Goal: Information Seeking & Learning: Learn about a topic

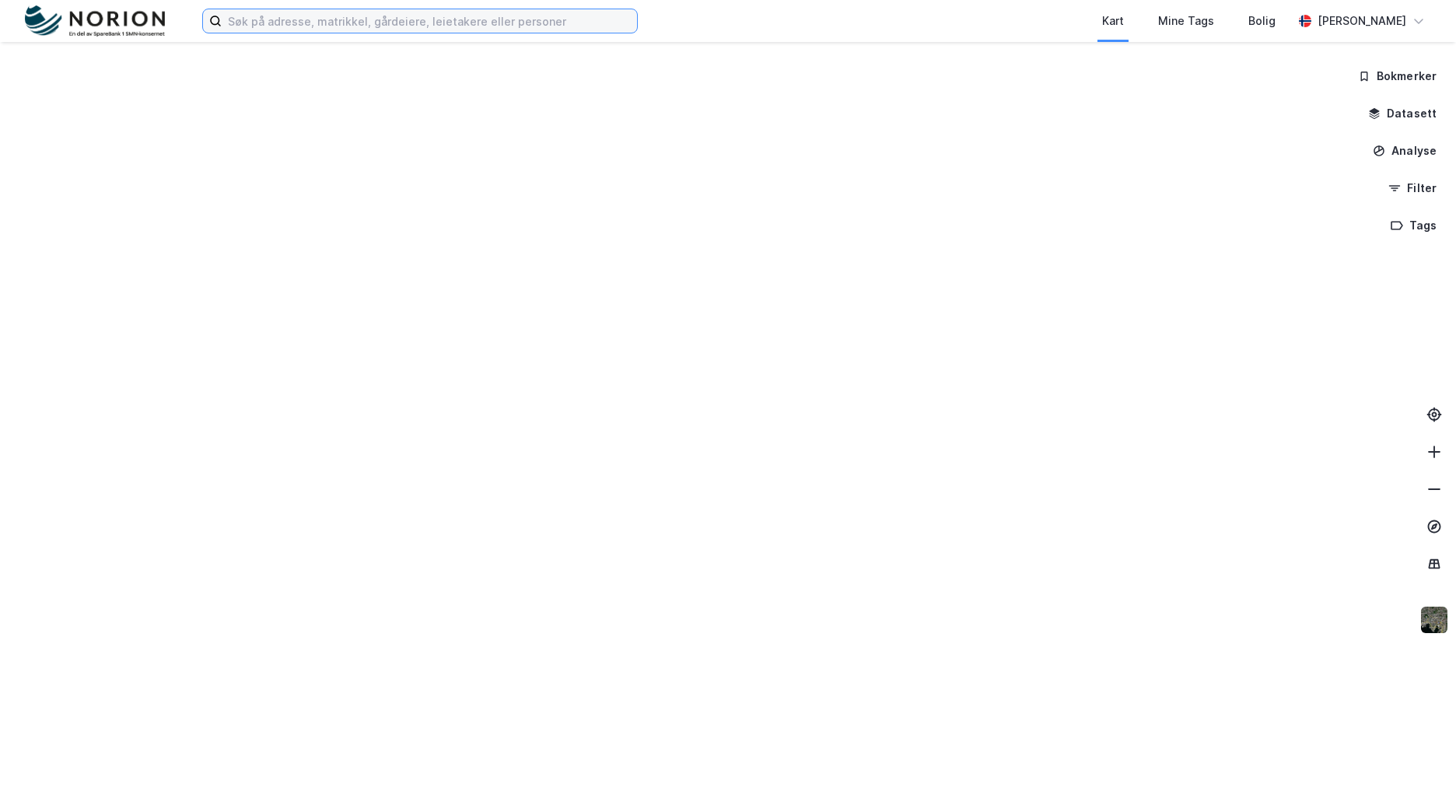
click at [433, 31] on input at bounding box center [429, 21] width 415 height 23
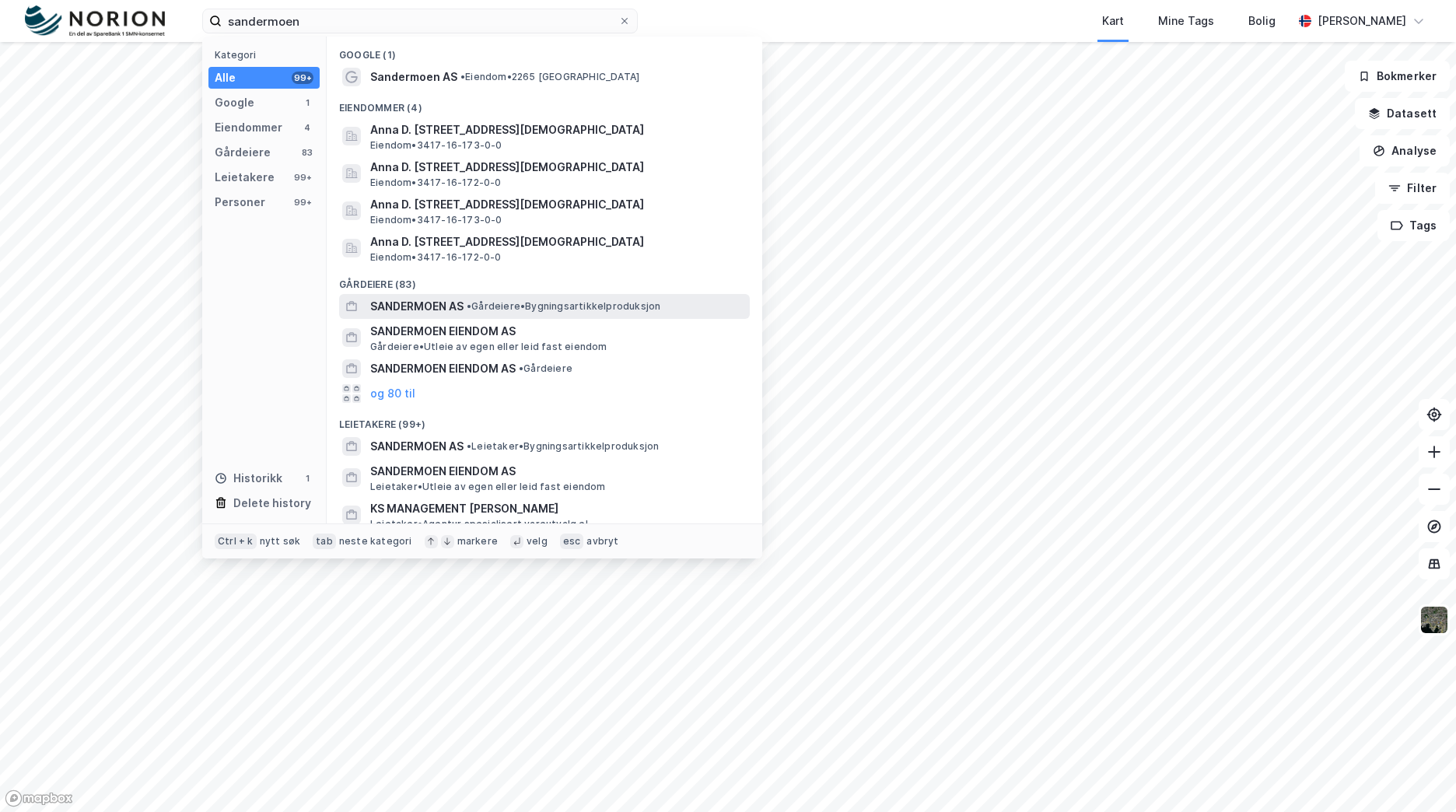
click at [487, 315] on div "SANDERMOEN AS • Gårdeiere • Bygningsartikkelproduksjon" at bounding box center [558, 307] width 376 height 19
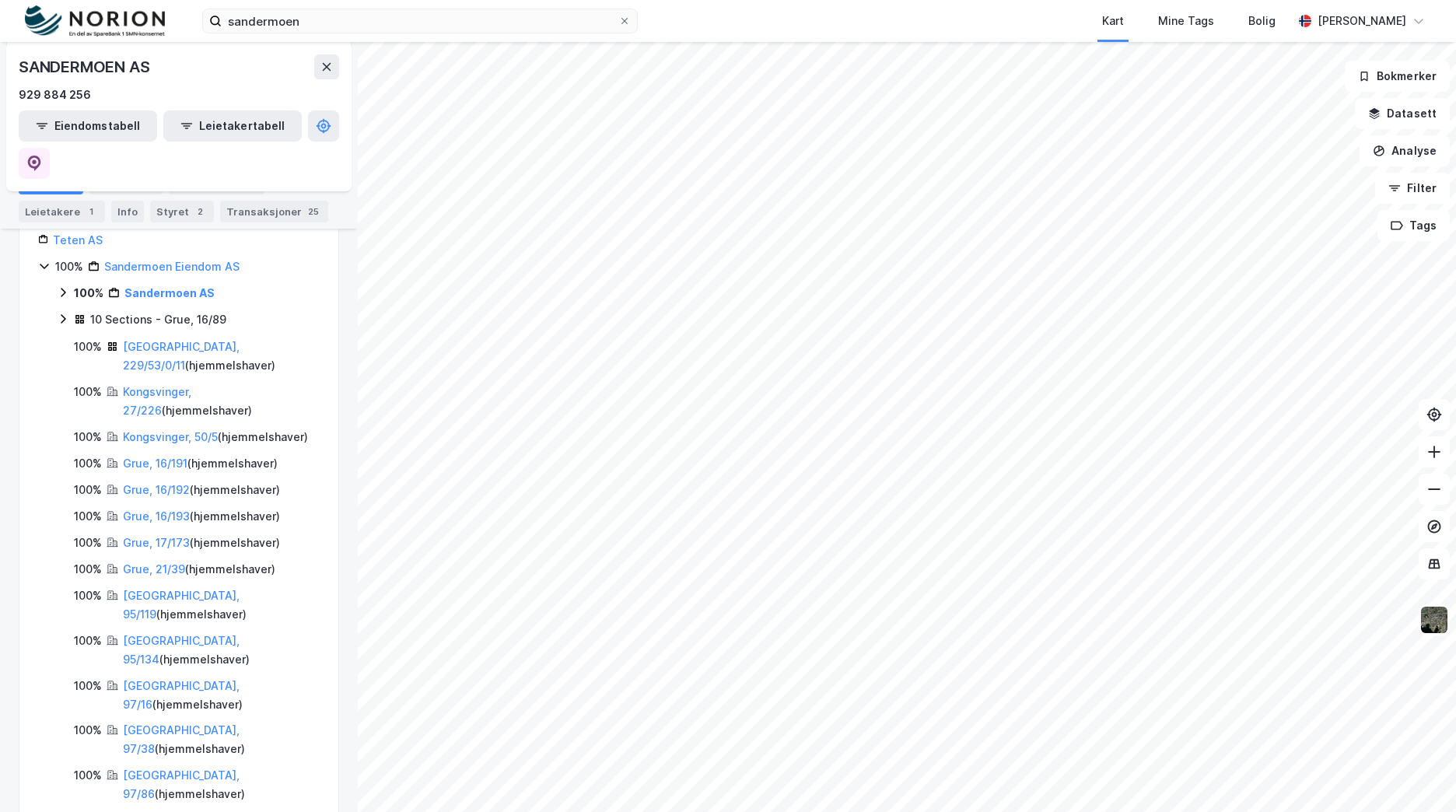
scroll to position [14, 0]
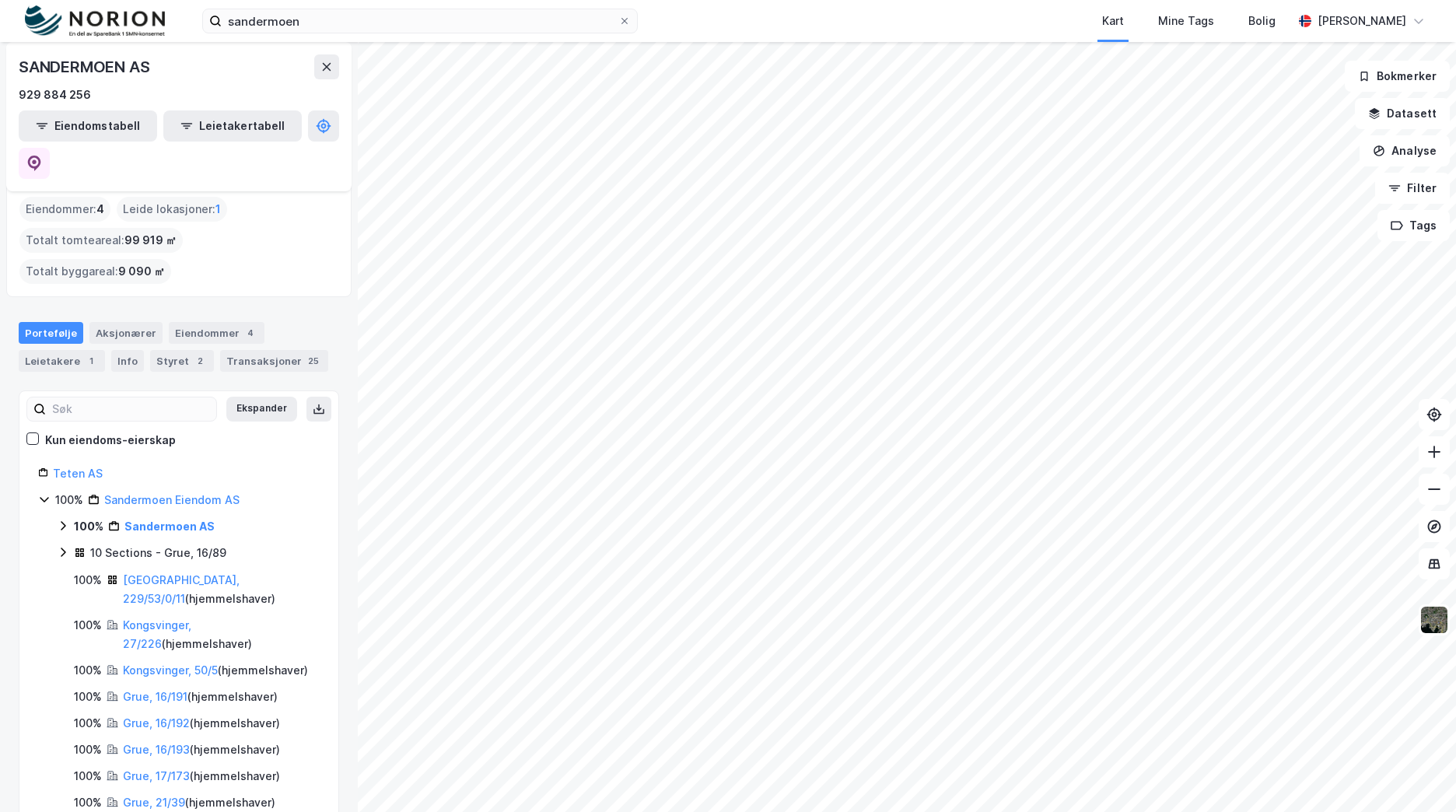
click at [61, 519] on icon at bounding box center [63, 526] width 13 height 13
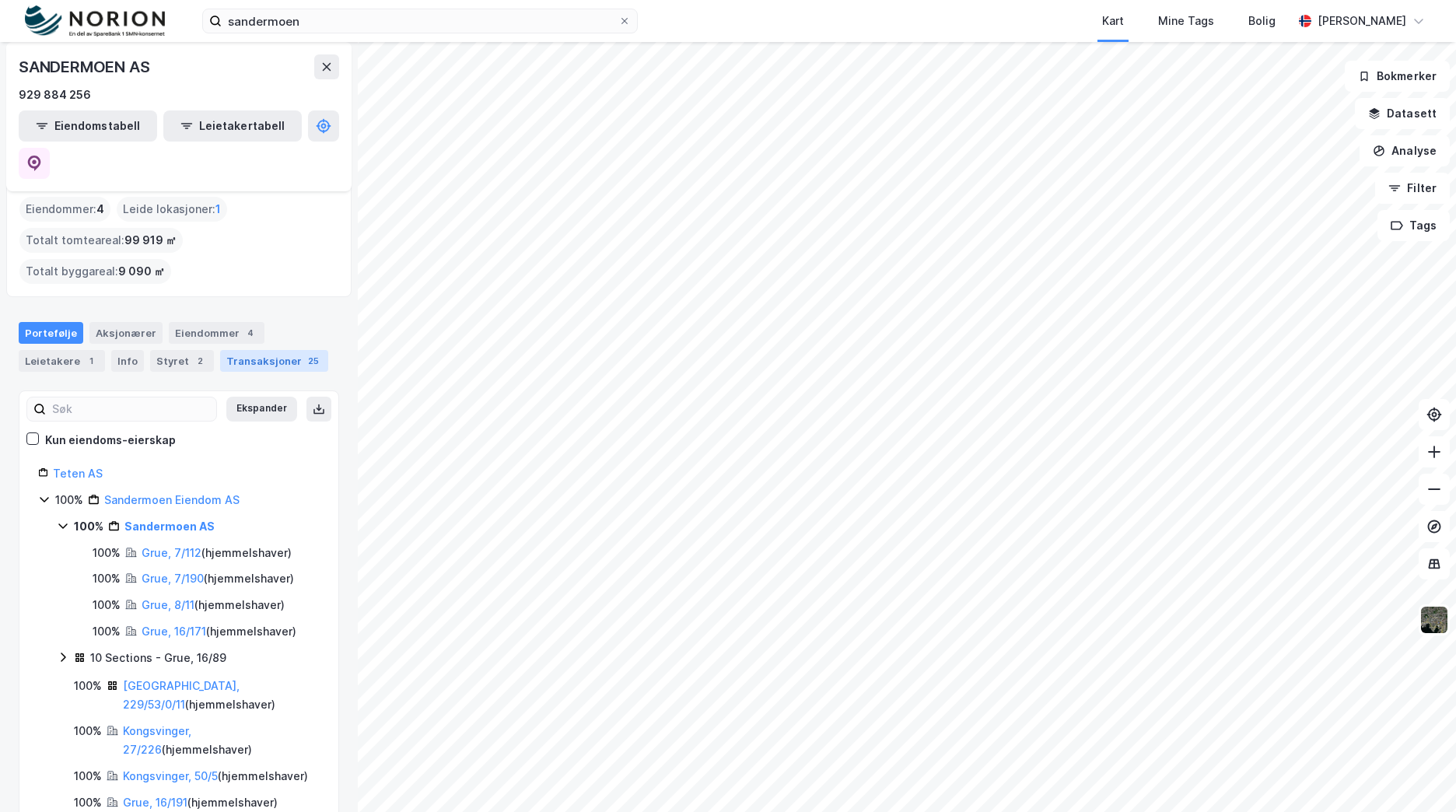
click at [254, 350] on div "Transaksjoner 25" at bounding box center [274, 361] width 108 height 22
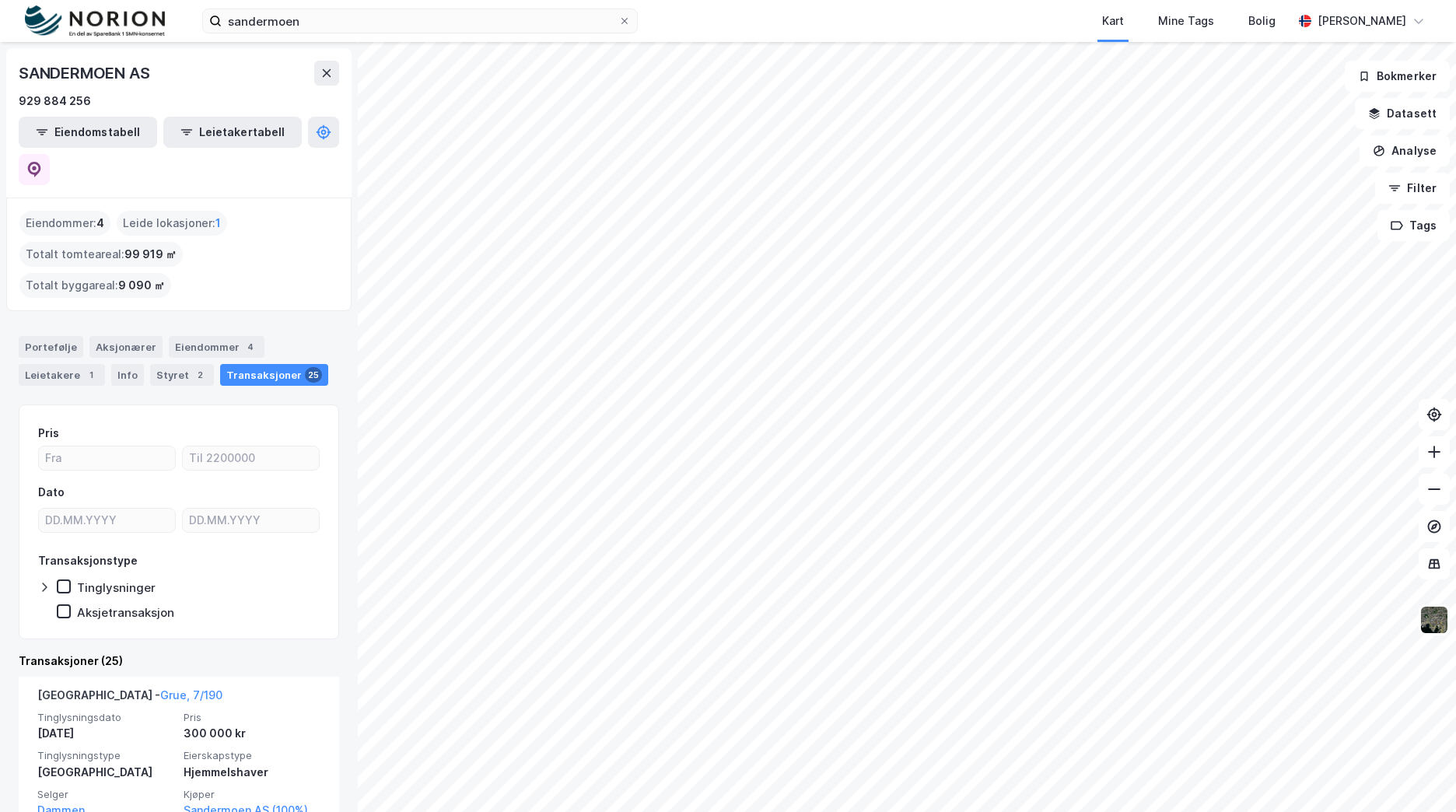
click at [227, 318] on div "Portefølje Aksjonærer Eiendommer 4 Leietakere 1 Info Styret 2 Transaksjoner 25" at bounding box center [178, 354] width 358 height 74
click at [227, 336] on div "Eiendommer 4" at bounding box center [217, 347] width 95 height 22
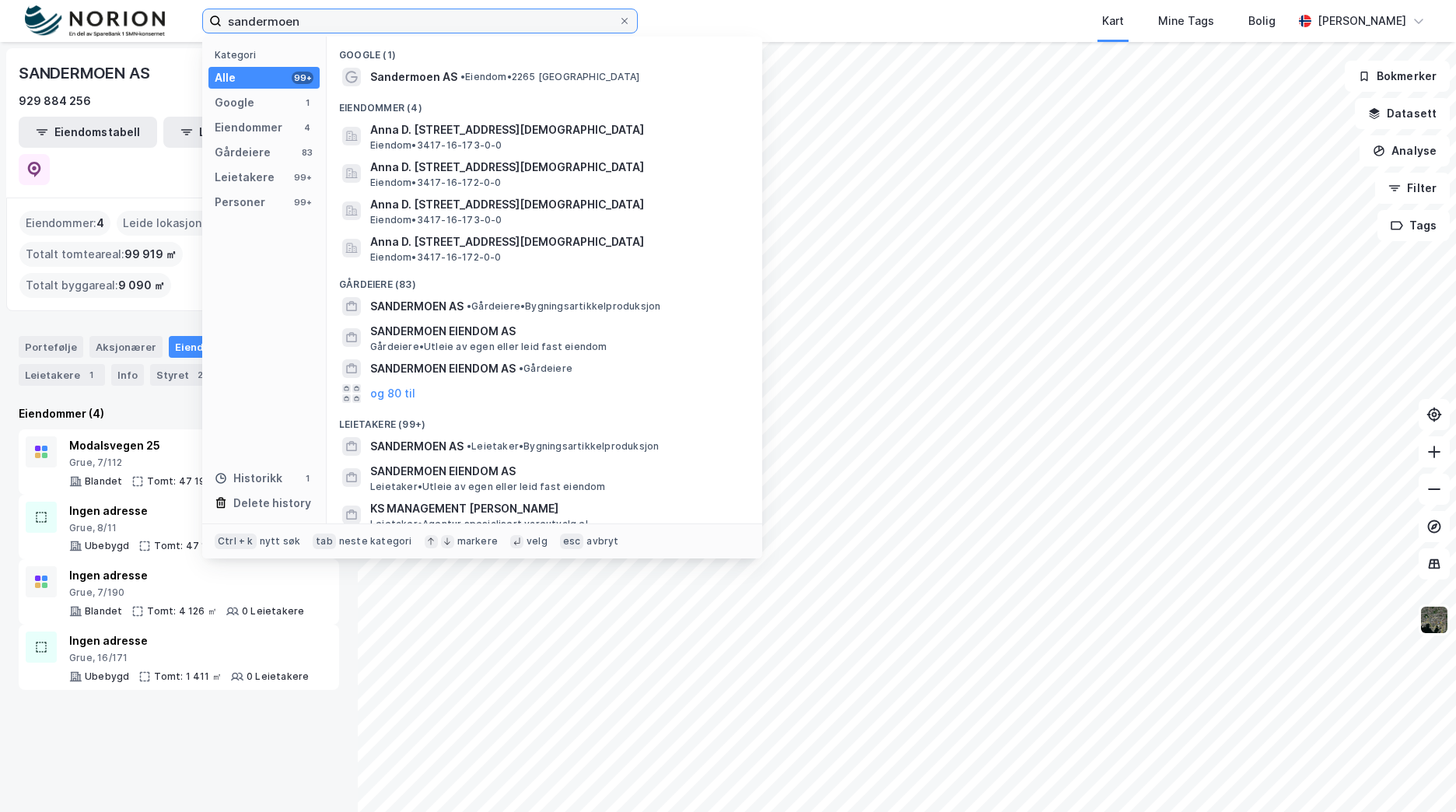
click at [361, 23] on input "sandermoen" at bounding box center [419, 21] width 397 height 23
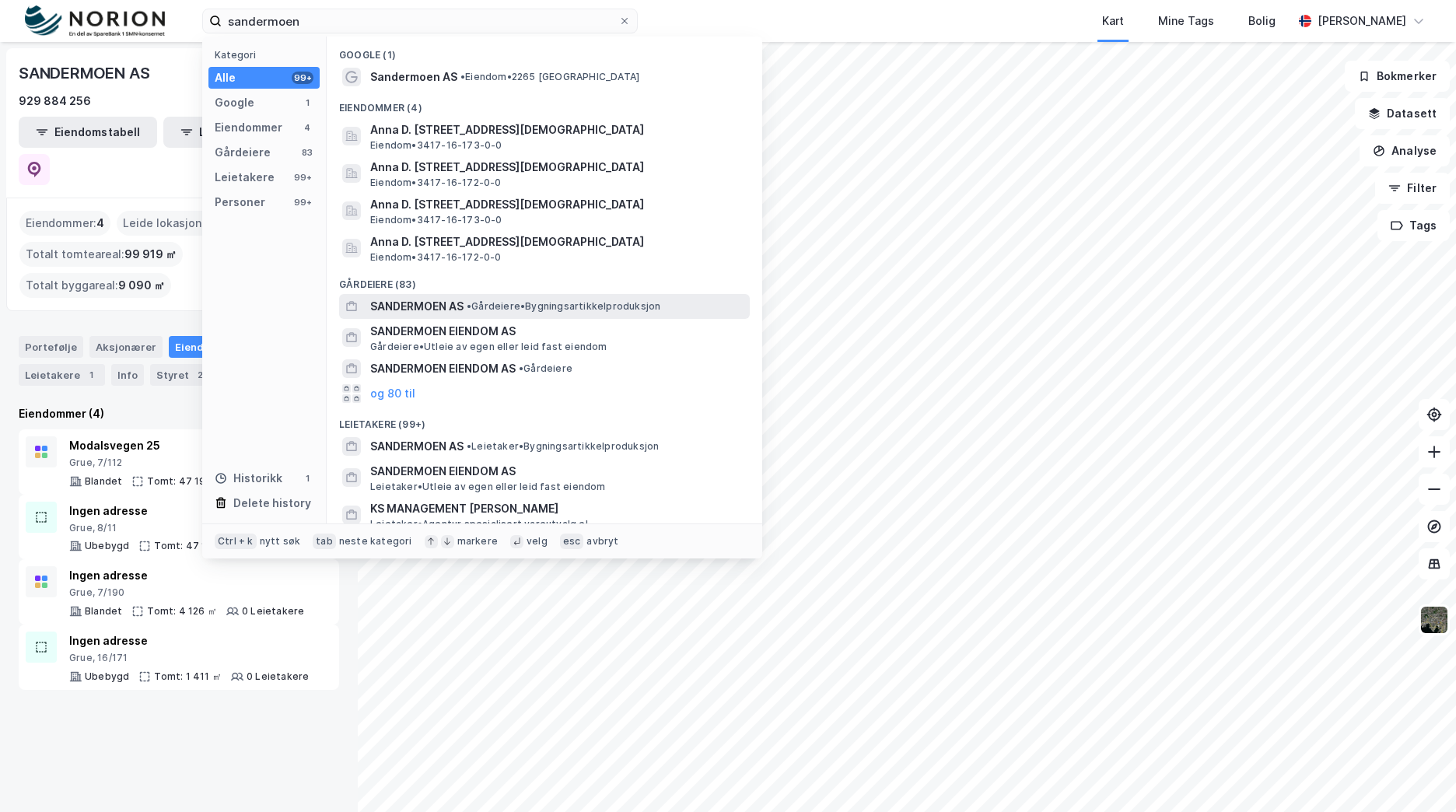
click at [491, 304] on span "• Gårdeiere • Bygningsartikkelproduksjon" at bounding box center [563, 307] width 194 height 13
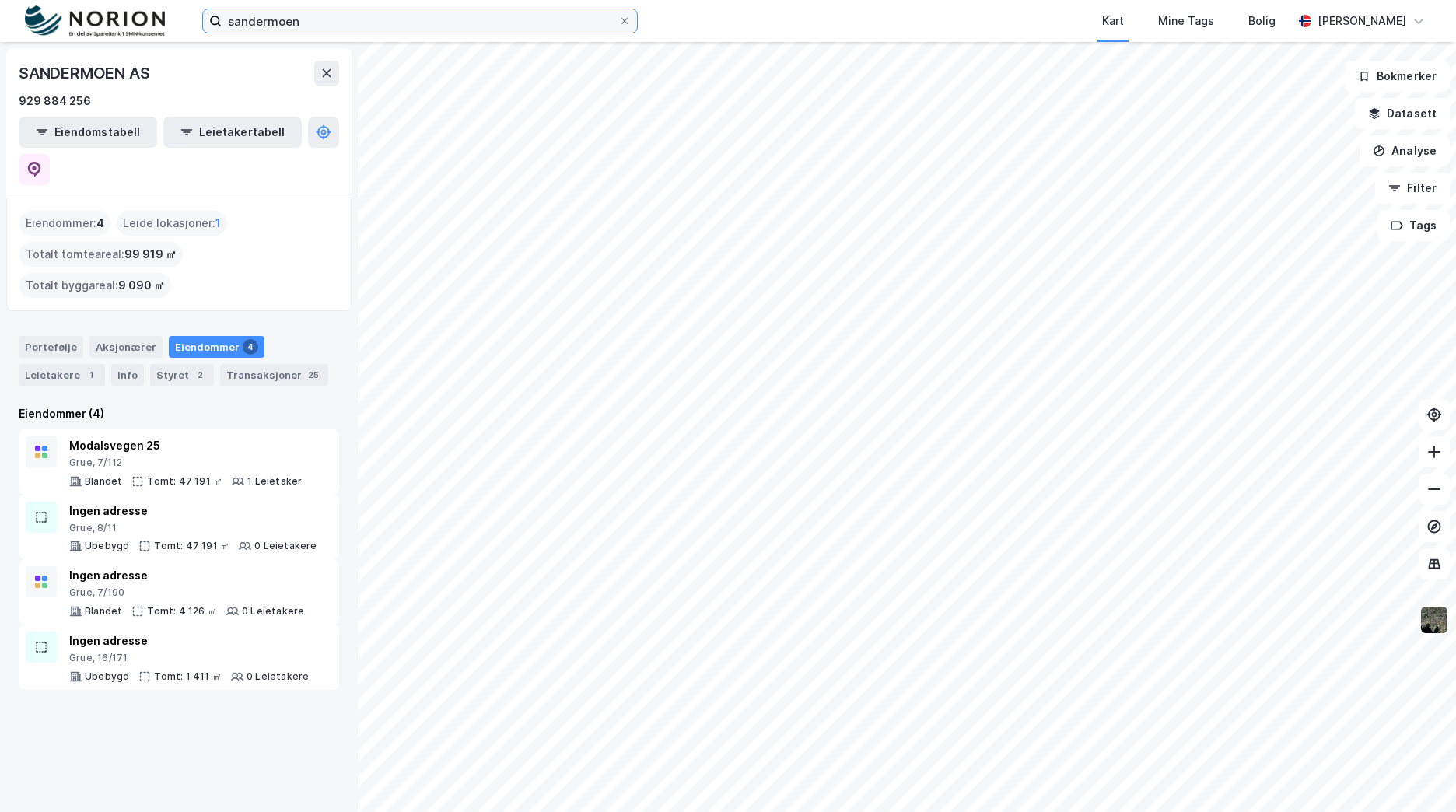
click at [336, 20] on input "sandermoen" at bounding box center [419, 21] width 397 height 23
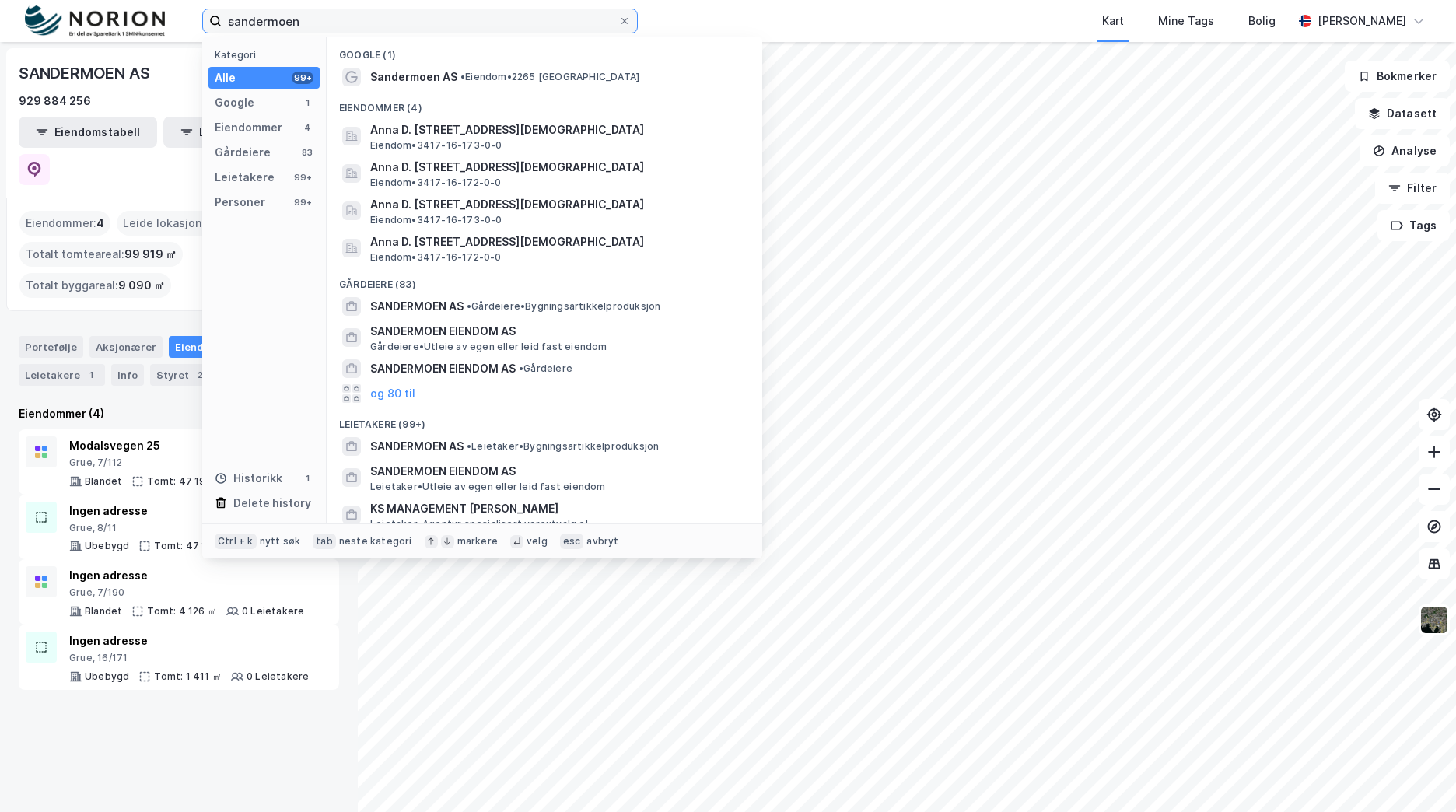
click at [336, 20] on input "sandermoen" at bounding box center [419, 21] width 397 height 23
click at [336, 18] on input "sandermoen" at bounding box center [419, 21] width 397 height 23
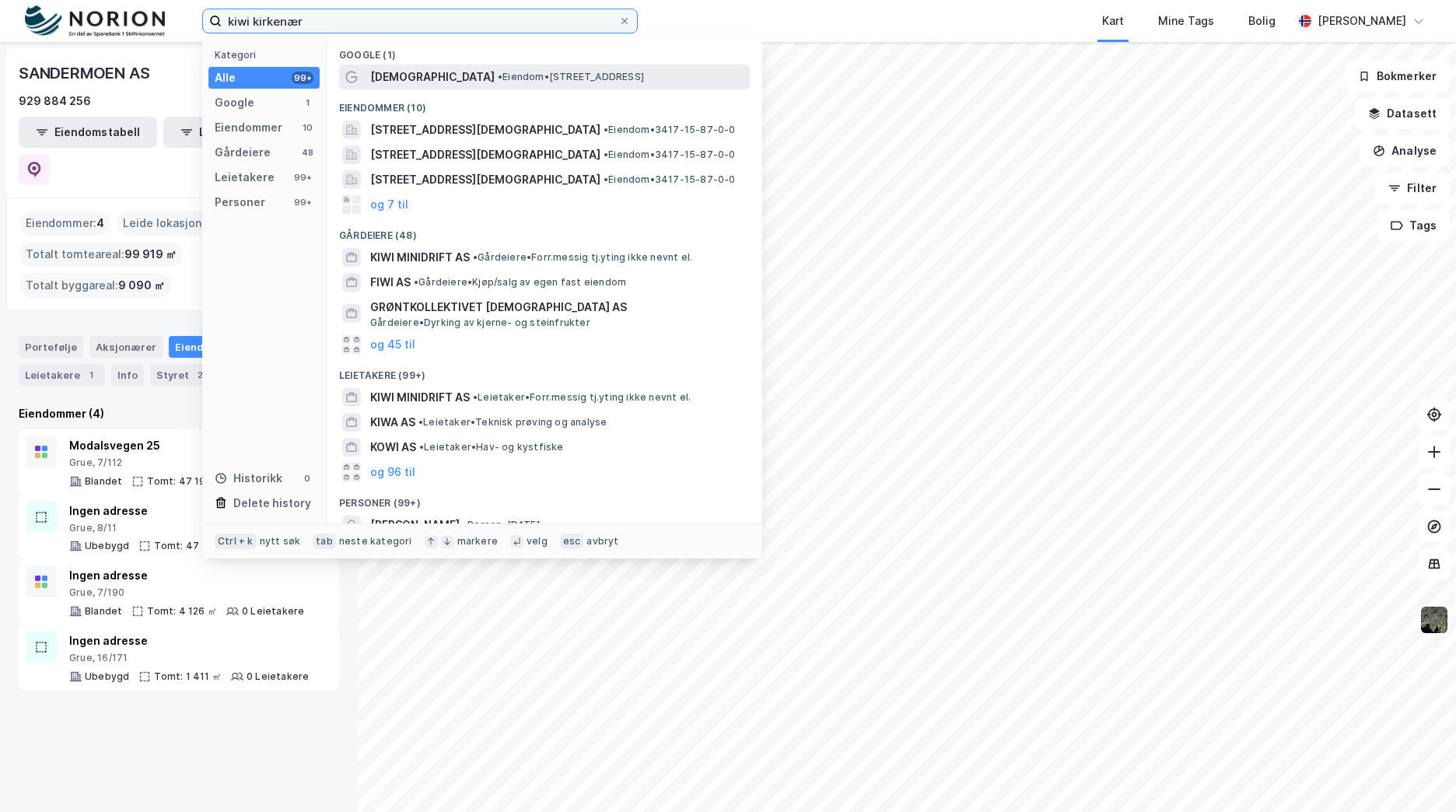
type input "kiwi kirkenær"
click at [550, 82] on span "• Eiendom • [STREET_ADDRESS]" at bounding box center [570, 77] width 146 height 13
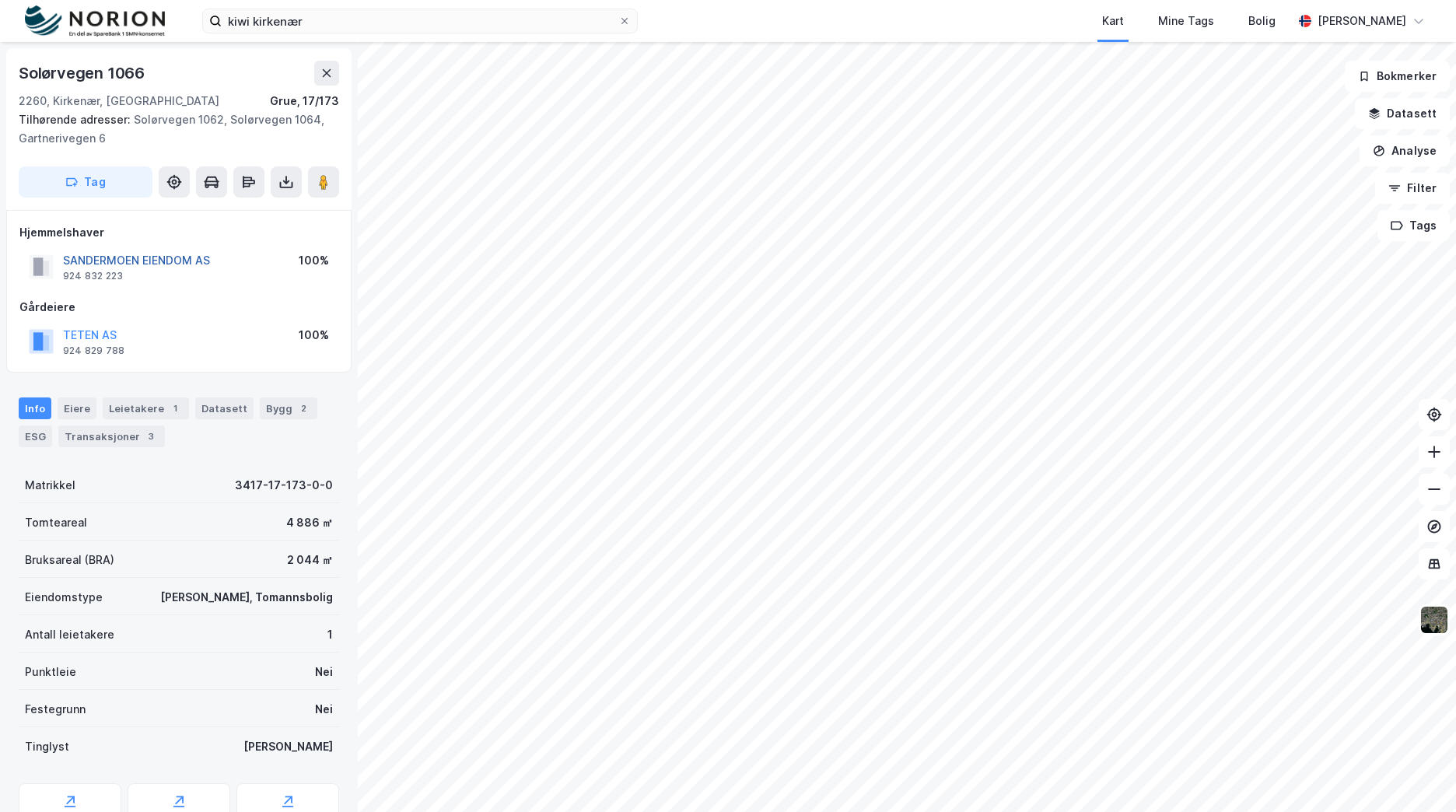
click at [0, 0] on button "SANDERMOEN EIENDOM AS" at bounding box center [0, 0] width 0 height 0
